Goal: Task Accomplishment & Management: Complete application form

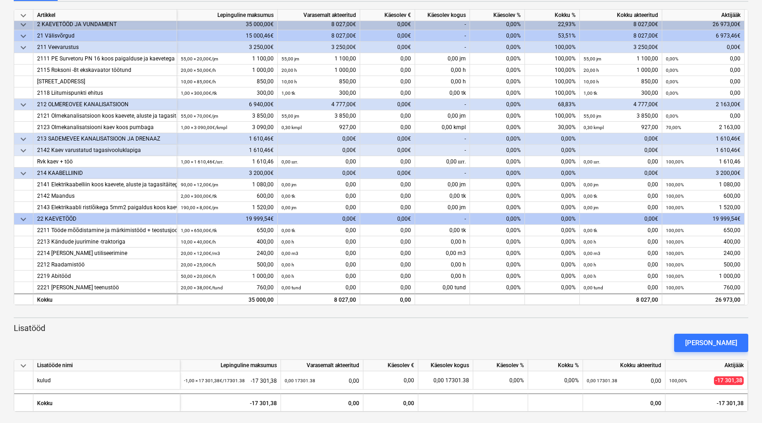
scroll to position [122, 0]
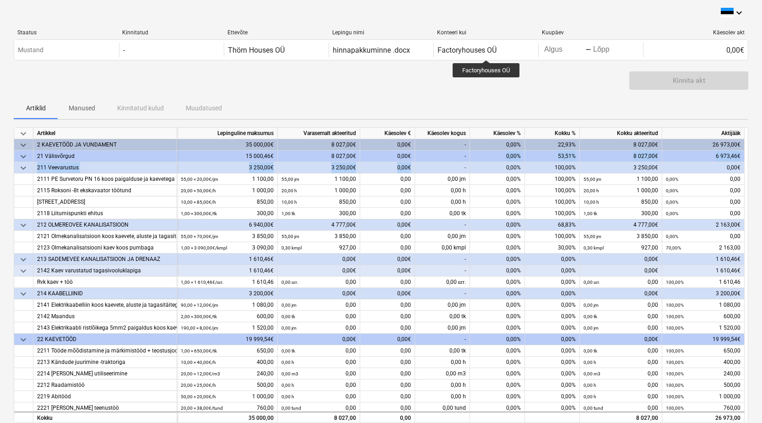
click at [464, 162] on div "keyboard_arrow_down Artikkel Lepinguline maksumus Varasemalt akteeritud Käesole…" at bounding box center [381, 275] width 734 height 296
drag, startPoint x: 464, startPoint y: 162, endPoint x: 527, endPoint y: 157, distance: 63.4
click at [527, 157] on div "53,51%" at bounding box center [552, 155] width 55 height 11
click at [488, 140] on div "0,00%" at bounding box center [497, 144] width 55 height 11
click at [511, 146] on div "0,00%" at bounding box center [497, 144] width 55 height 11
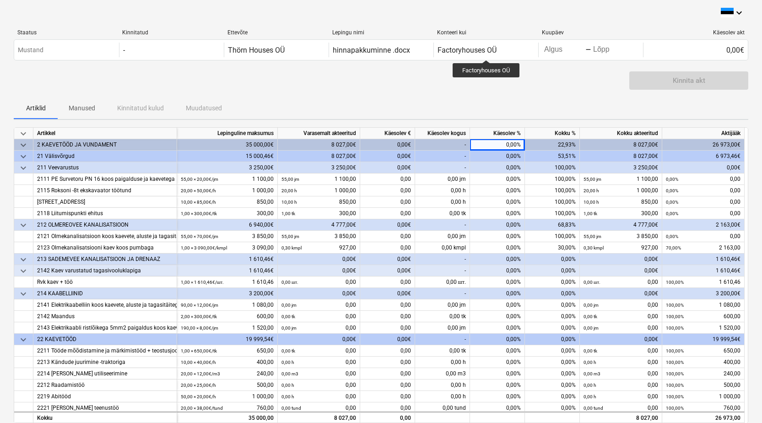
click at [460, 141] on div "-" at bounding box center [442, 144] width 55 height 11
click at [406, 144] on div "0,00€" at bounding box center [387, 144] width 55 height 11
click at [513, 146] on div "0,00%" at bounding box center [497, 144] width 55 height 11
click at [526, 78] on div "Kinnita akt" at bounding box center [381, 84] width 734 height 26
click at [526, 82] on div "Kinnita akt" at bounding box center [381, 84] width 734 height 26
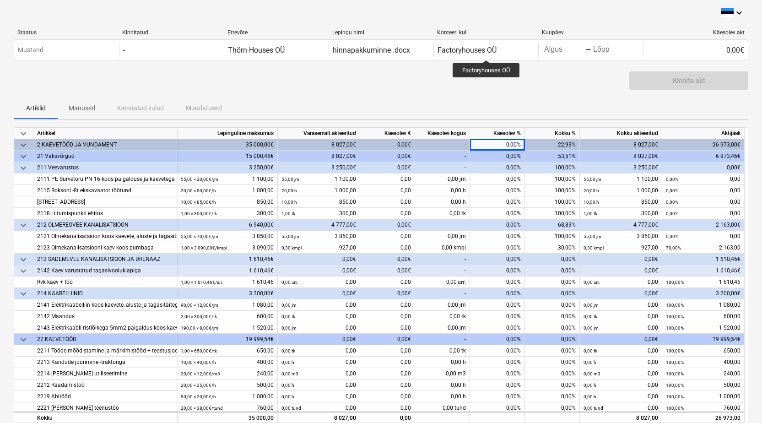
drag, startPoint x: 526, startPoint y: 82, endPoint x: 526, endPoint y: 91, distance: 9.2
click at [528, 91] on div "Kinnita akt" at bounding box center [381, 84] width 734 height 26
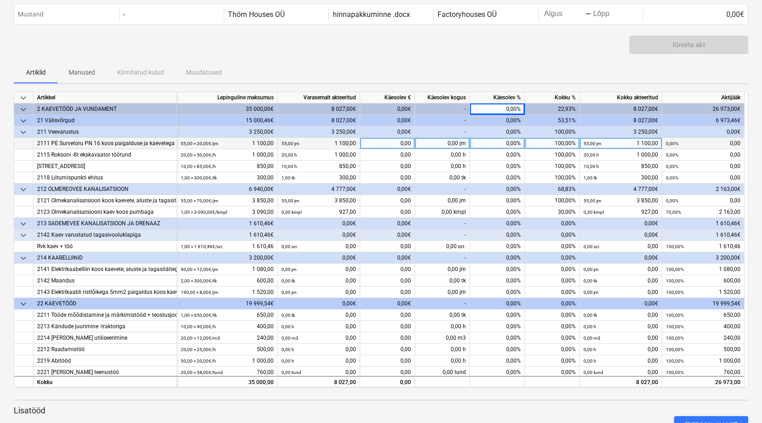
scroll to position [46, 0]
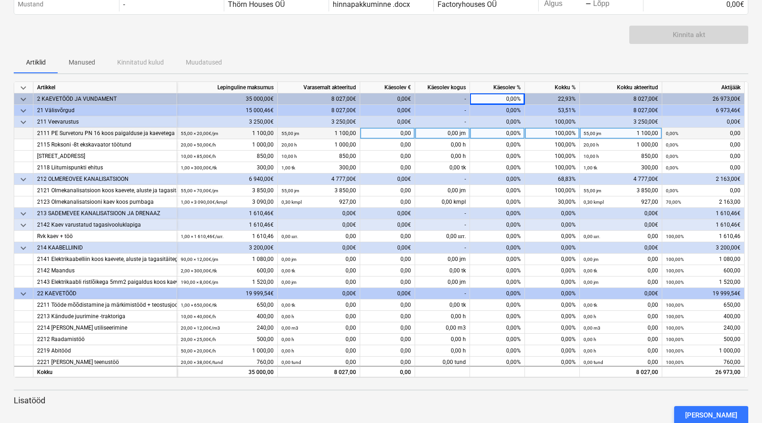
click at [508, 132] on div "0,00%" at bounding box center [497, 133] width 55 height 11
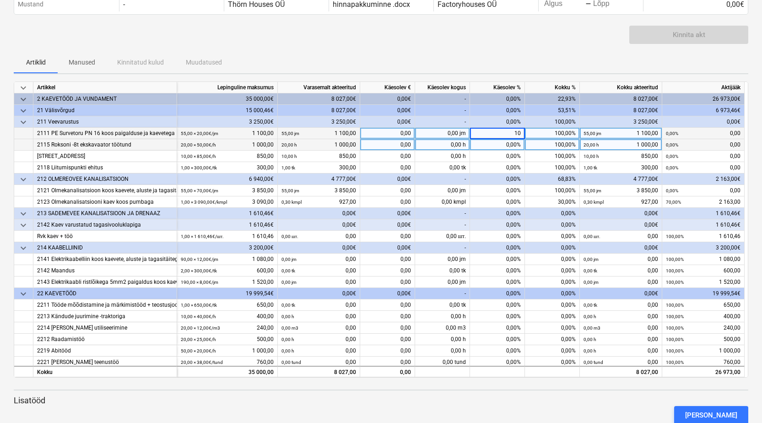
type input "100"
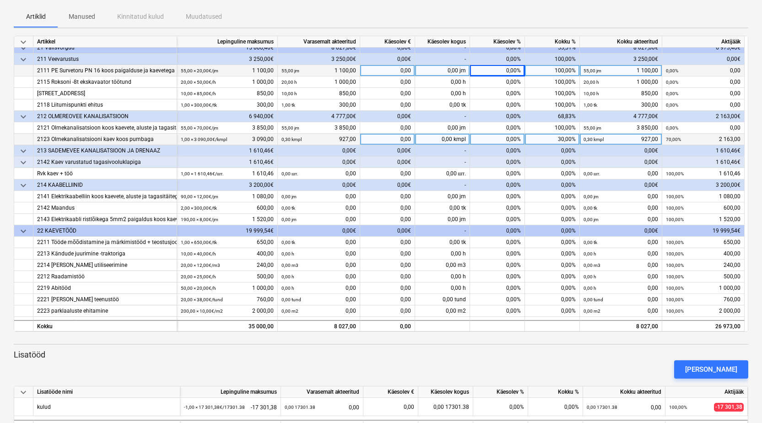
scroll to position [0, 0]
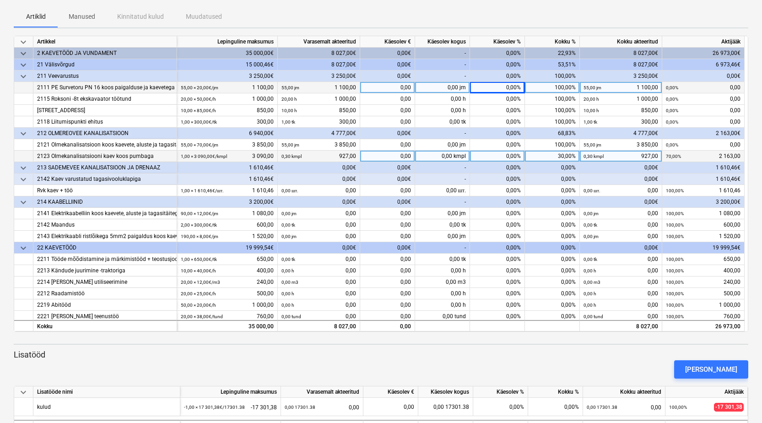
click at [508, 157] on div "0,00%" at bounding box center [497, 155] width 55 height 11
type input "70"
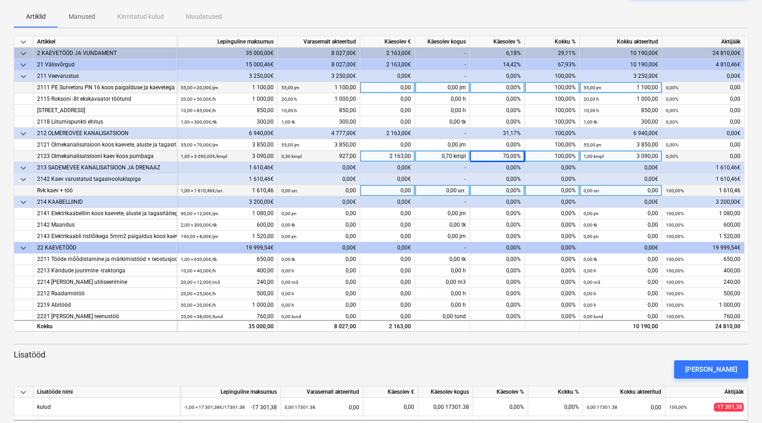
click at [510, 192] on div "0,00%" at bounding box center [497, 190] width 55 height 11
type input "100"
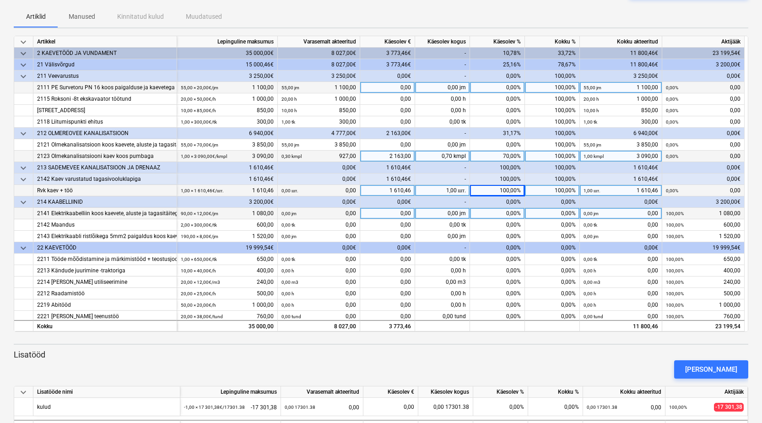
click at [509, 214] on div "0,00%" at bounding box center [497, 213] width 55 height 11
type input "100"
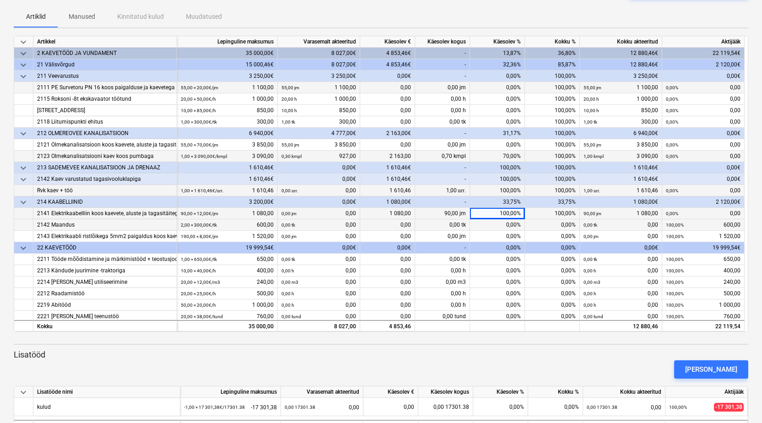
click at [510, 227] on div "0,00%" at bounding box center [497, 224] width 55 height 11
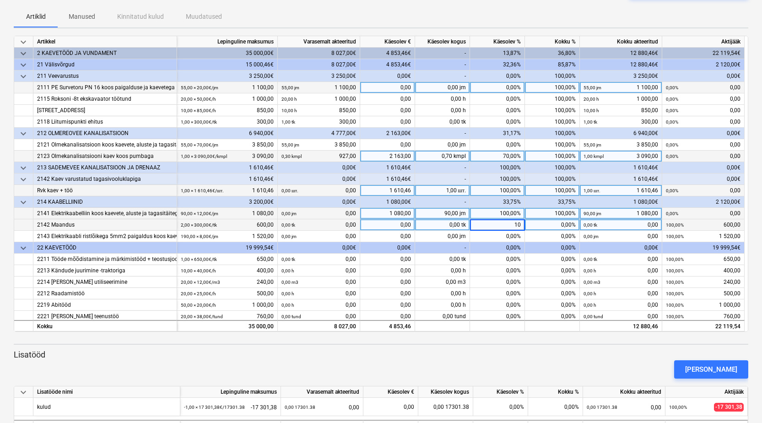
type input "100"
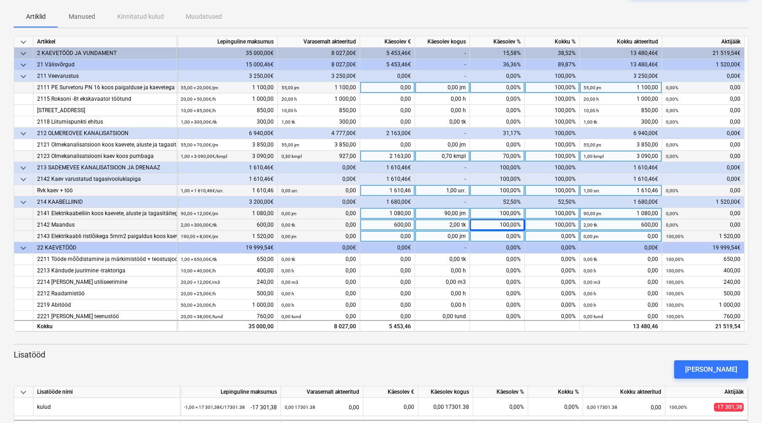
click at [506, 234] on div "0,00%" at bounding box center [497, 236] width 55 height 11
type input "100"
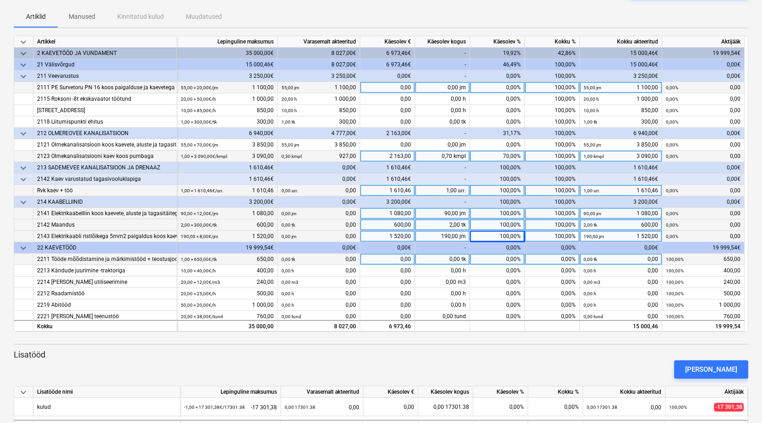
click at [503, 257] on div "0,00%" at bounding box center [497, 258] width 55 height 11
type input "100"
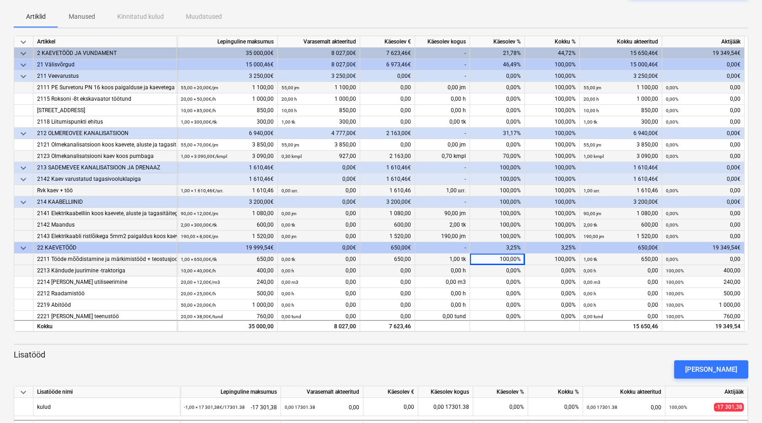
click at [505, 273] on div "0,00%" at bounding box center [497, 270] width 55 height 11
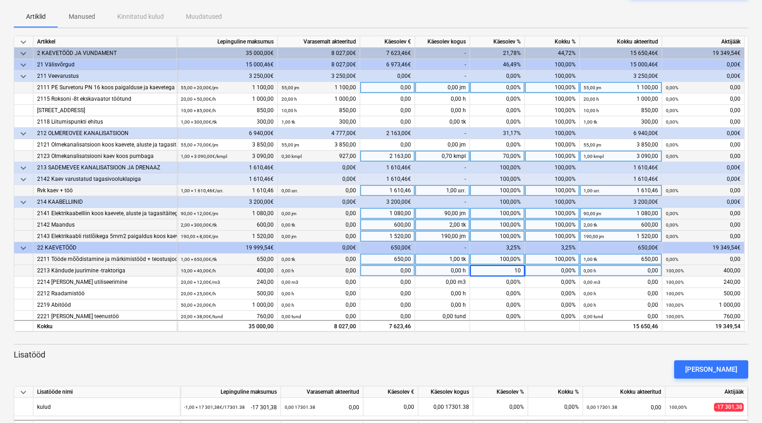
type input "100"
click at [506, 247] on div "5,25%" at bounding box center [497, 247] width 55 height 11
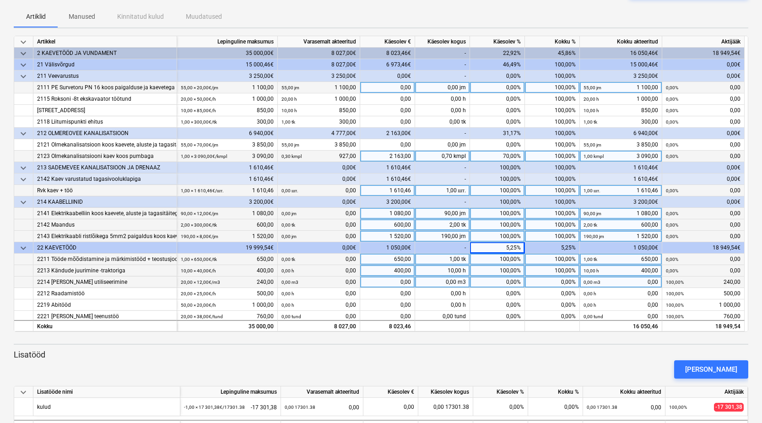
click at [502, 281] on div "0,00%" at bounding box center [497, 281] width 55 height 11
type input "100"
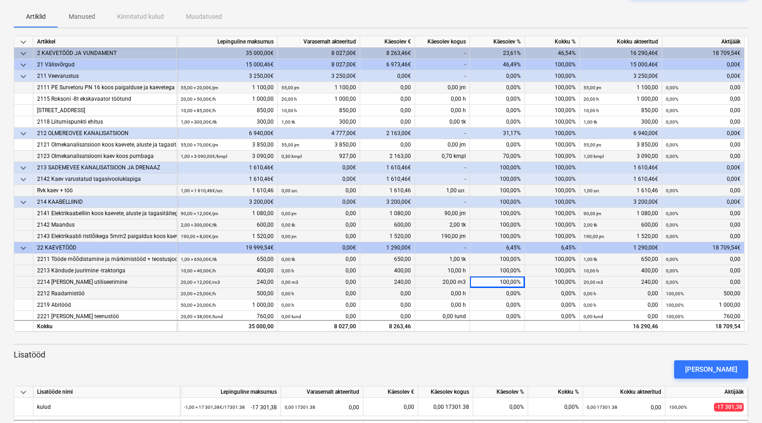
click at [510, 293] on div "0,00%" at bounding box center [497, 293] width 55 height 11
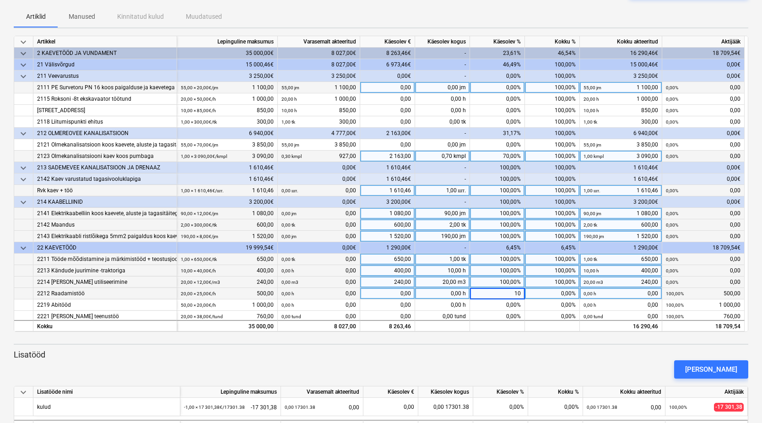
type input "100"
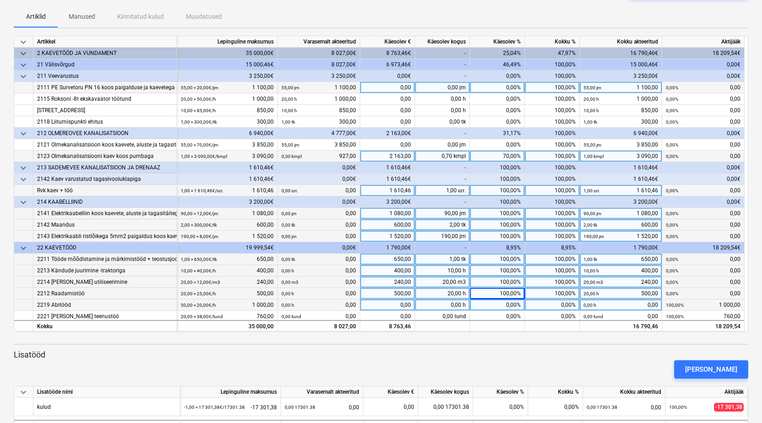
click at [506, 303] on div "0,00%" at bounding box center [497, 304] width 55 height 11
type input "100"
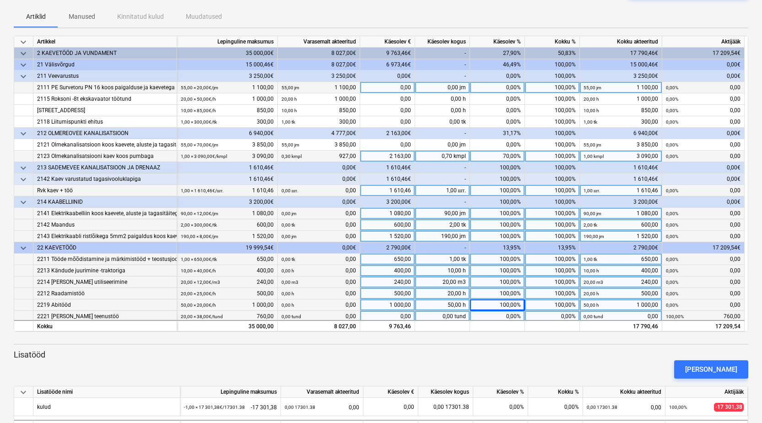
click at [506, 317] on div "0,00%" at bounding box center [497, 316] width 55 height 11
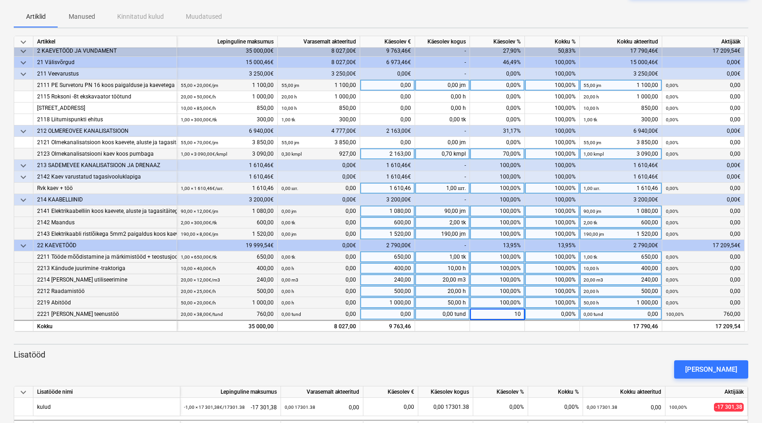
type input "100"
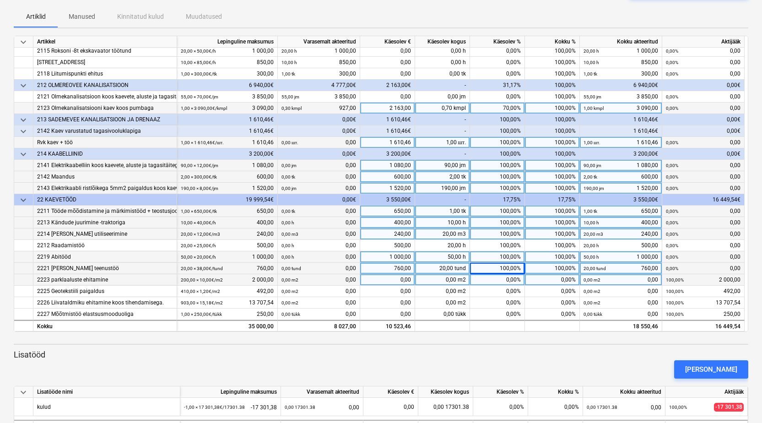
click at [514, 281] on div "0,00%" at bounding box center [497, 279] width 55 height 11
type input "100"
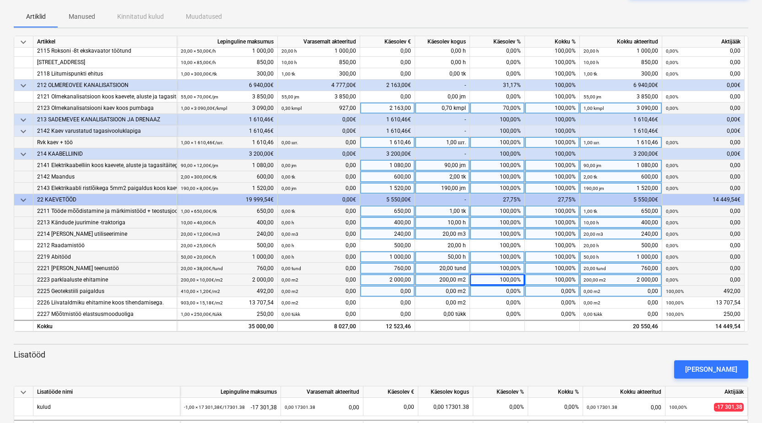
click at [510, 292] on div "0,00%" at bounding box center [497, 290] width 55 height 11
type input "100"
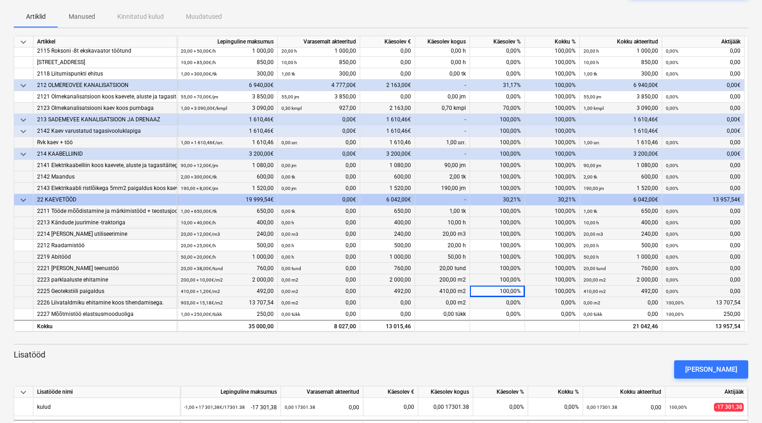
click at [510, 303] on div "0,00%" at bounding box center [497, 302] width 55 height 11
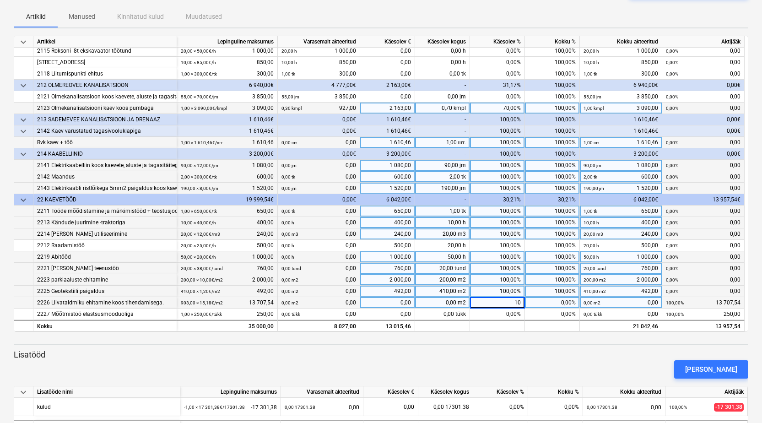
type input "100"
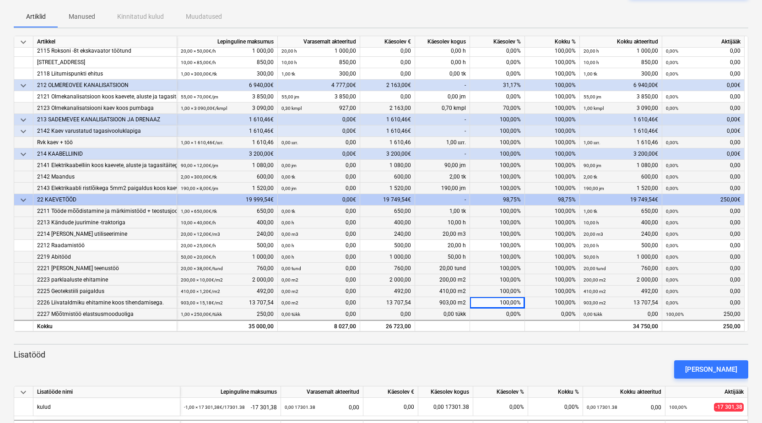
click at [506, 312] on div "0,00%" at bounding box center [497, 313] width 55 height 11
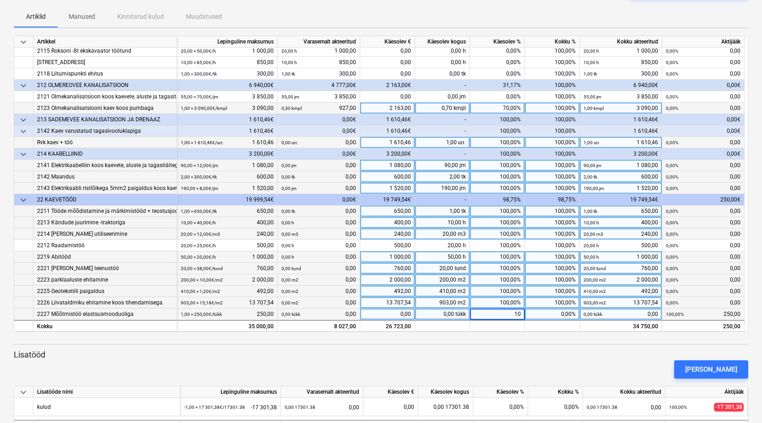
type input "100"
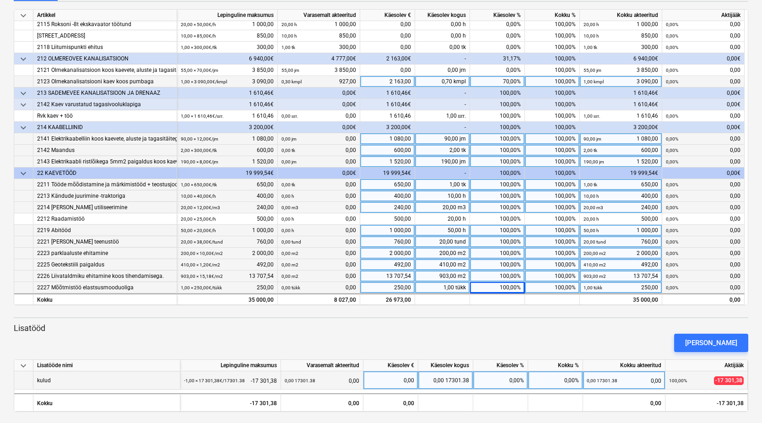
scroll to position [122, 0]
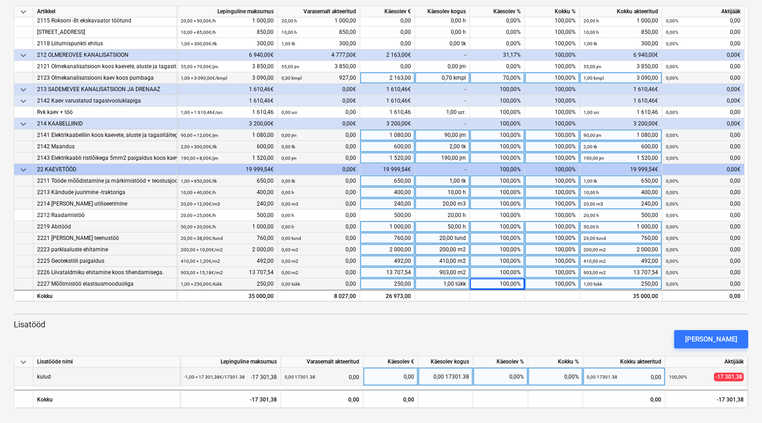
click at [553, 376] on div "0,00%" at bounding box center [555, 376] width 55 height 18
click at [513, 378] on div "0,00%" at bounding box center [500, 376] width 55 height 18
type input "100"
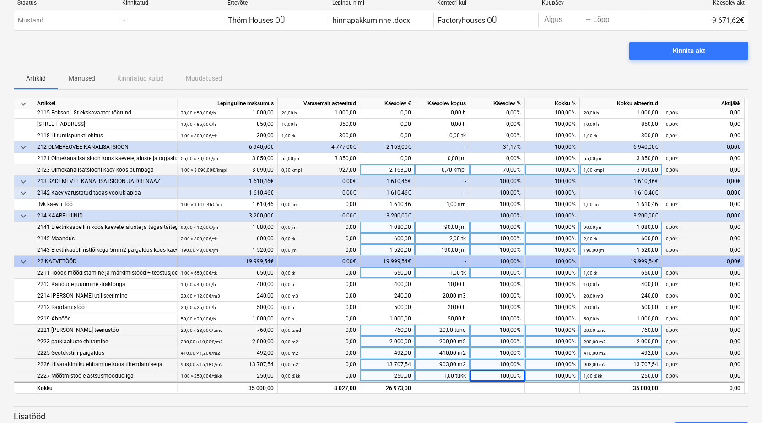
scroll to position [46, 0]
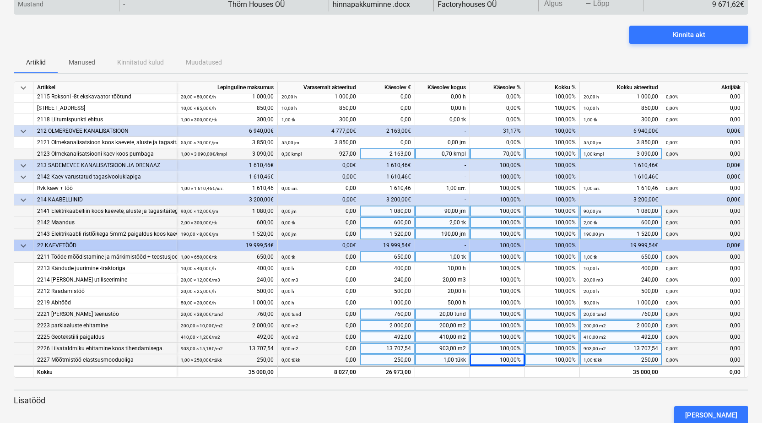
click at [560, 3] on body "keyboard_arrow_down Staatus Kinnitatud Ettevõte Lepingu nimi Konteeri kui Kuupä…" at bounding box center [381, 165] width 762 height 423
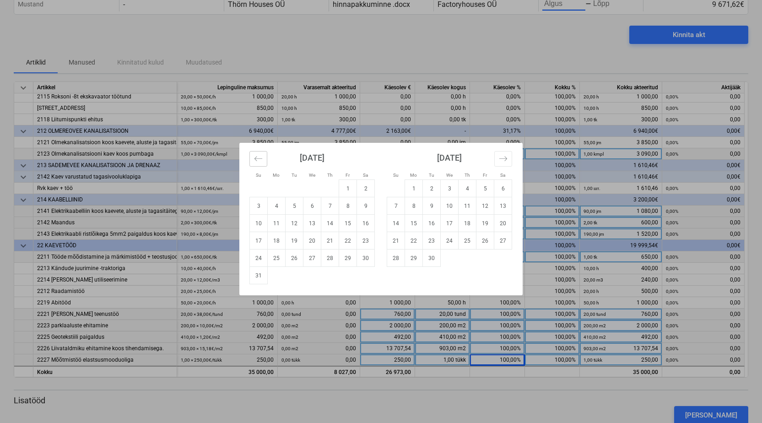
click at [255, 157] on icon "Move backward to switch to the previous month." at bounding box center [258, 158] width 9 height 9
click at [345, 208] on td "11" at bounding box center [348, 205] width 18 height 17
type input "07/11/2025"
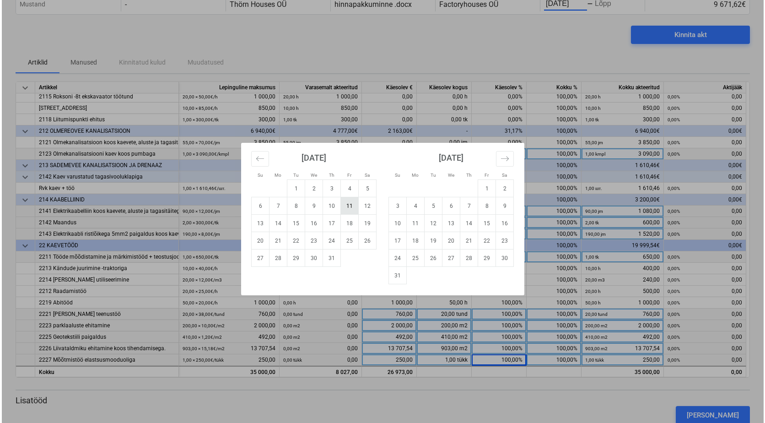
scroll to position [43, 0]
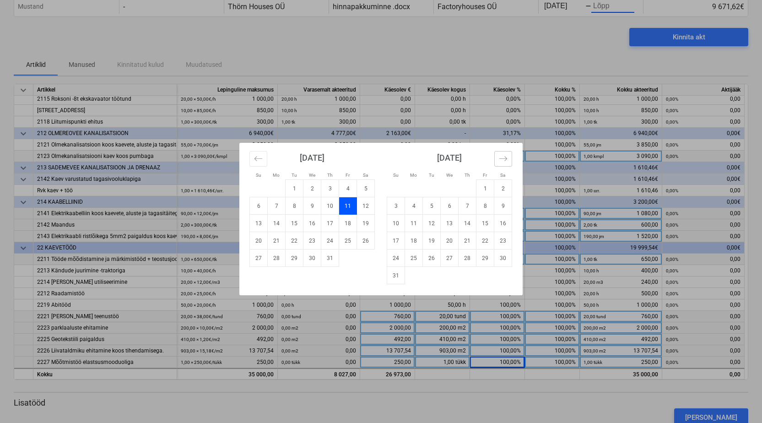
click at [502, 154] on icon "Move forward to switch to the next month." at bounding box center [503, 158] width 9 height 9
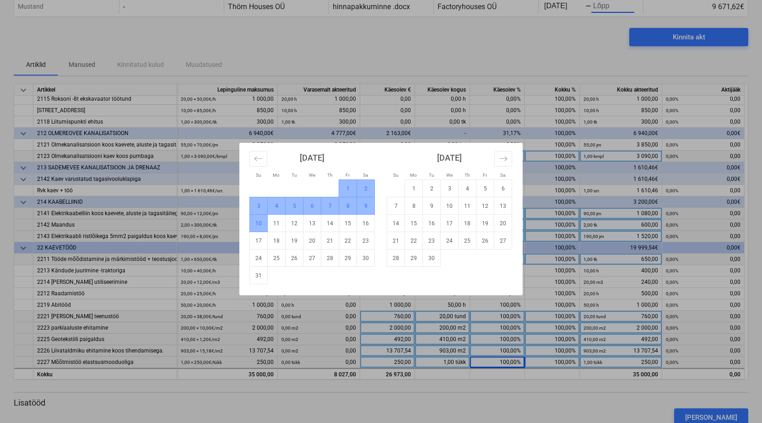
click at [262, 221] on td "10" at bounding box center [259, 223] width 18 height 17
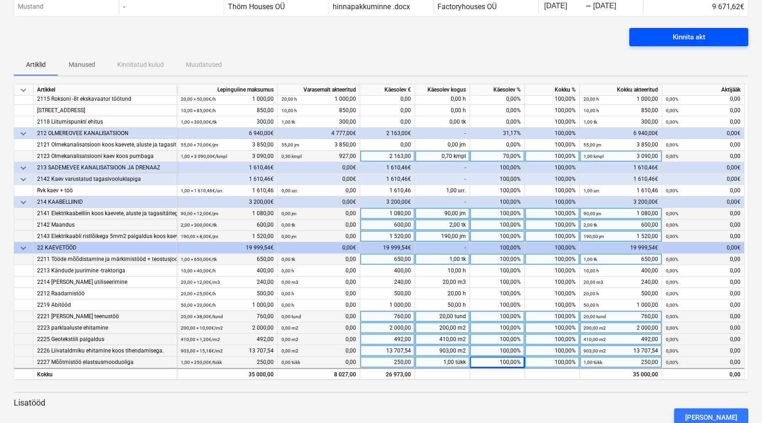
click at [676, 39] on div "Kinnita akt" at bounding box center [688, 37] width 32 height 12
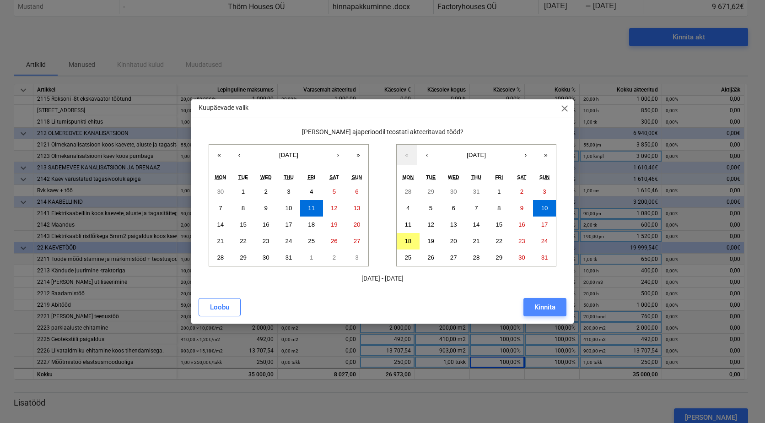
click at [546, 313] on button "Kinnita" at bounding box center [544, 307] width 43 height 18
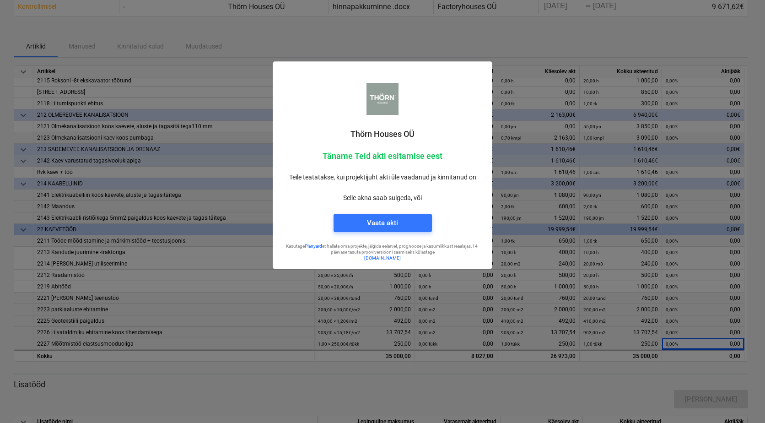
click at [429, 43] on div "Thörn Houses OÜ Täname Teid akti esitamise eest Teile teatatakse, kui projektij…" at bounding box center [383, 134] width 220 height 269
click at [238, 34] on div at bounding box center [382, 211] width 765 height 423
